Goal: Task Accomplishment & Management: Manage account settings

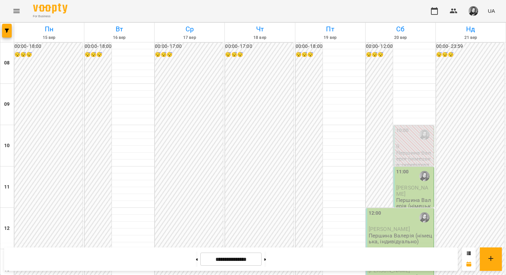
scroll to position [394, 0]
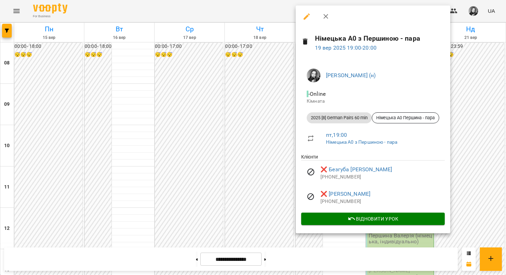
click at [245, 127] on div at bounding box center [253, 137] width 506 height 275
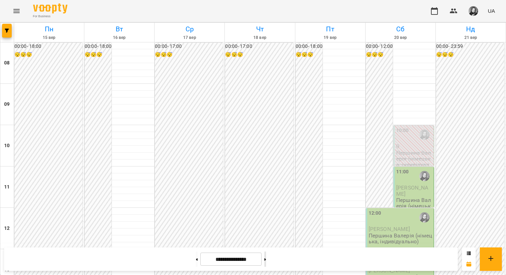
click at [266, 261] on button at bounding box center [266, 258] width 2 height 15
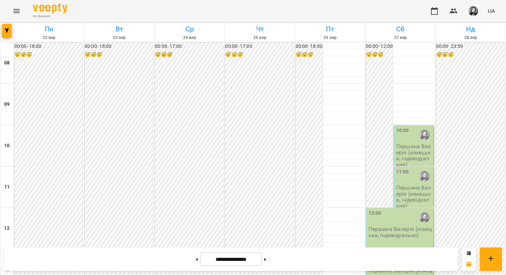
scroll to position [313, 0]
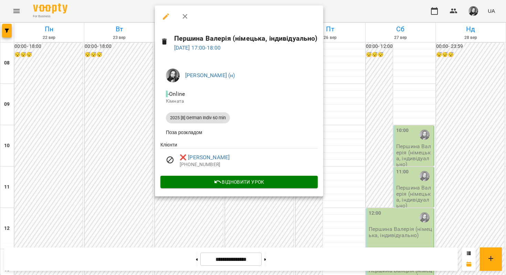
click at [128, 122] on div at bounding box center [253, 137] width 506 height 275
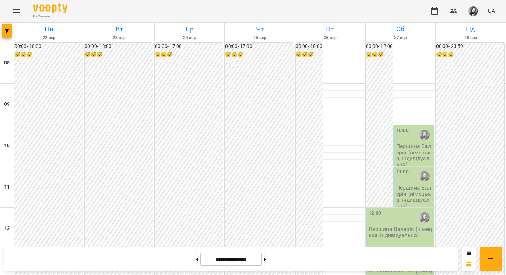
scroll to position [295, 0]
click at [196, 256] on button at bounding box center [197, 258] width 2 height 15
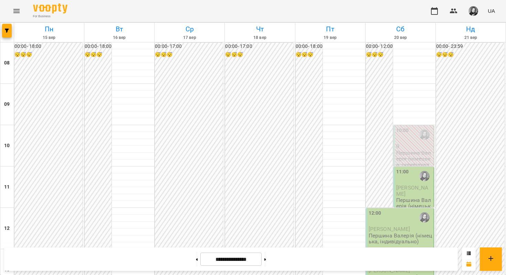
scroll to position [402, 0]
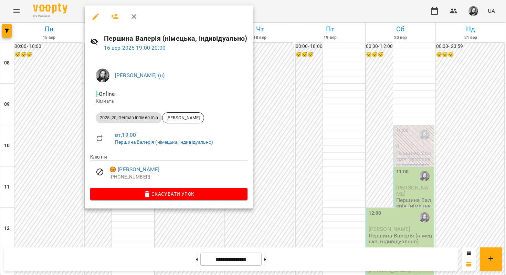
click at [325, 114] on div at bounding box center [253, 137] width 506 height 275
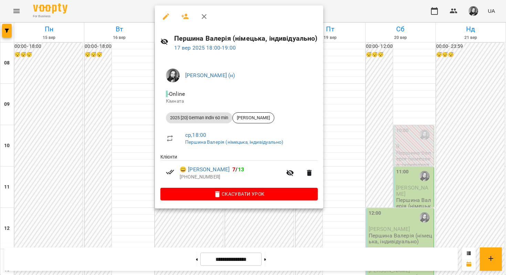
click at [372, 81] on div at bounding box center [253, 137] width 506 height 275
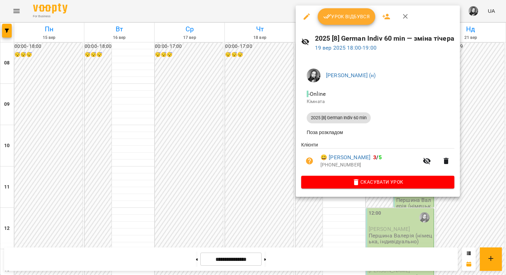
click at [243, 78] on div at bounding box center [253, 137] width 506 height 275
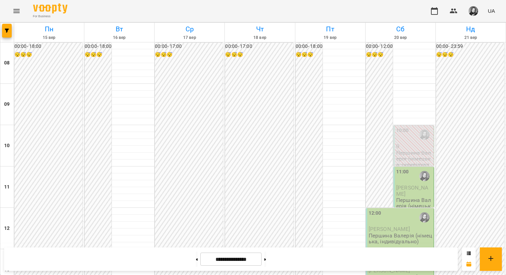
scroll to position [387, 0]
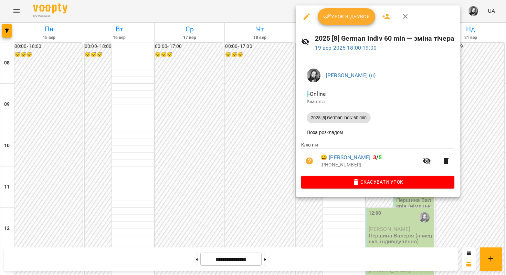
click at [209, 86] on div at bounding box center [253, 137] width 506 height 275
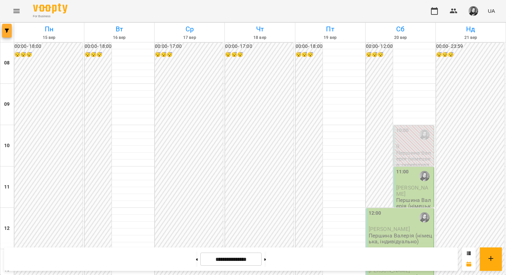
click at [4, 28] on button "button" at bounding box center [7, 31] width 10 height 14
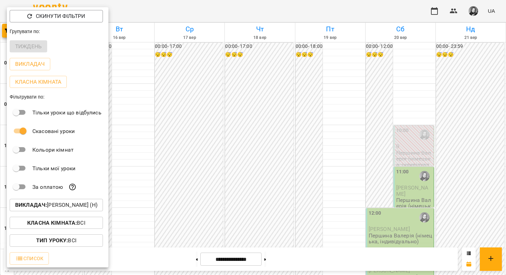
click at [68, 199] on div "Викладач : Першина Валерія Андріївна (н)" at bounding box center [58, 205] width 102 height 18
click at [71, 209] on p "Викладач : Першина Валерія Андріївна (н)" at bounding box center [56, 205] width 82 height 8
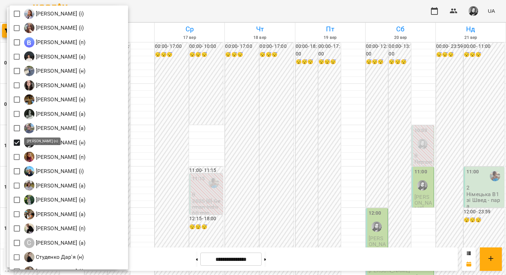
scroll to position [807, 0]
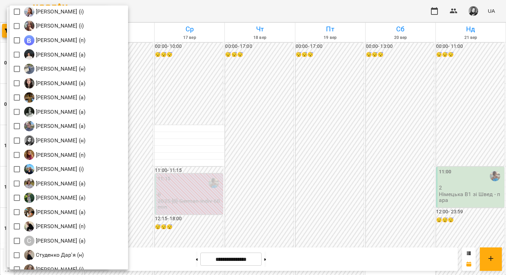
click at [208, 103] on div at bounding box center [253, 137] width 506 height 275
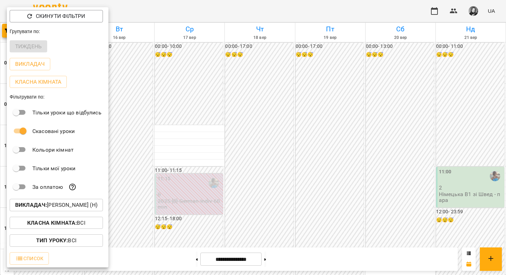
click at [208, 103] on div at bounding box center [253, 137] width 506 height 275
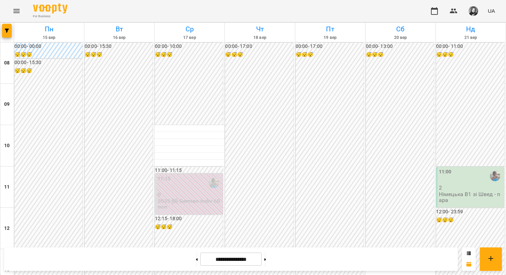
scroll to position [419, 0]
click at [266, 260] on button at bounding box center [266, 258] width 2 height 15
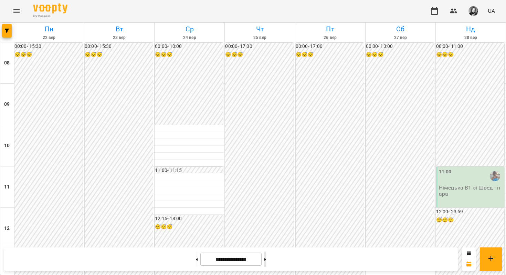
click at [266, 258] on button at bounding box center [266, 258] width 2 height 15
click at [196, 261] on button at bounding box center [197, 258] width 2 height 15
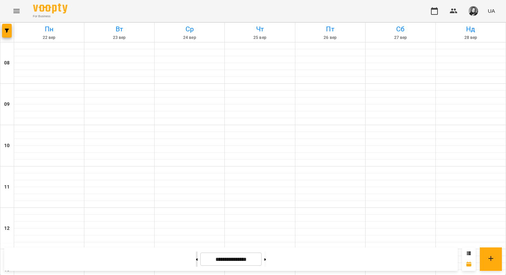
click at [196, 261] on button at bounding box center [197, 258] width 2 height 15
type input "**********"
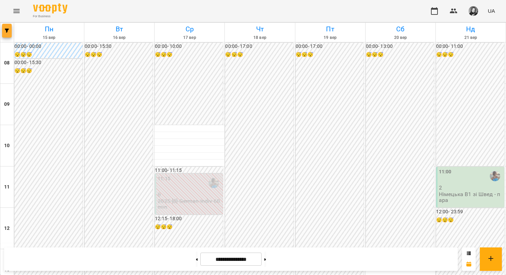
click at [7, 29] on icon "button" at bounding box center [7, 31] width 4 height 4
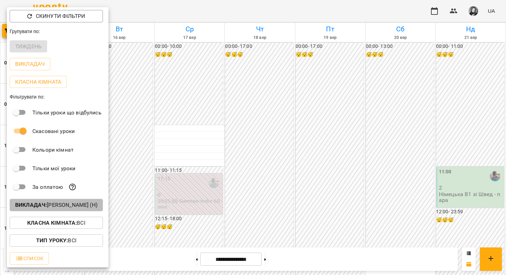
click at [42, 209] on p "Викладач : Швед Анна Олександрівна (н)" at bounding box center [56, 205] width 82 height 8
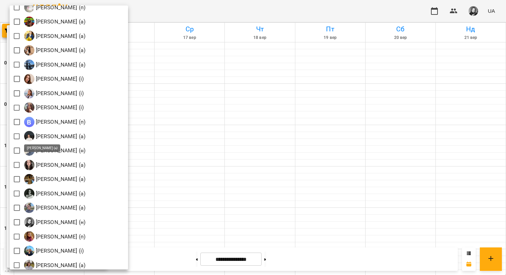
scroll to position [741, 0]
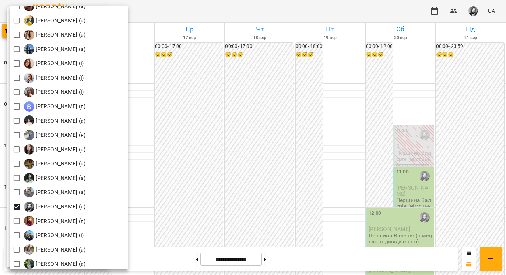
click at [242, 113] on div at bounding box center [253, 137] width 506 height 275
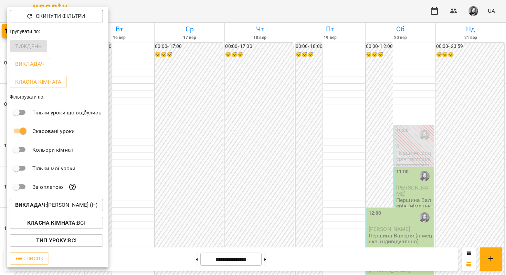
click at [242, 113] on div at bounding box center [253, 137] width 506 height 275
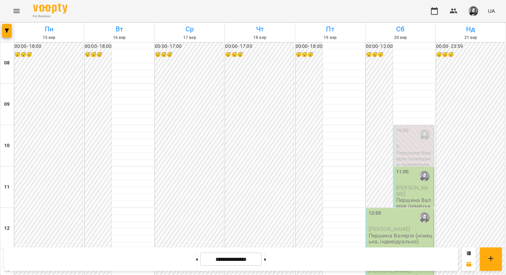
scroll to position [346, 0]
